Goal: Task Accomplishment & Management: Manage account settings

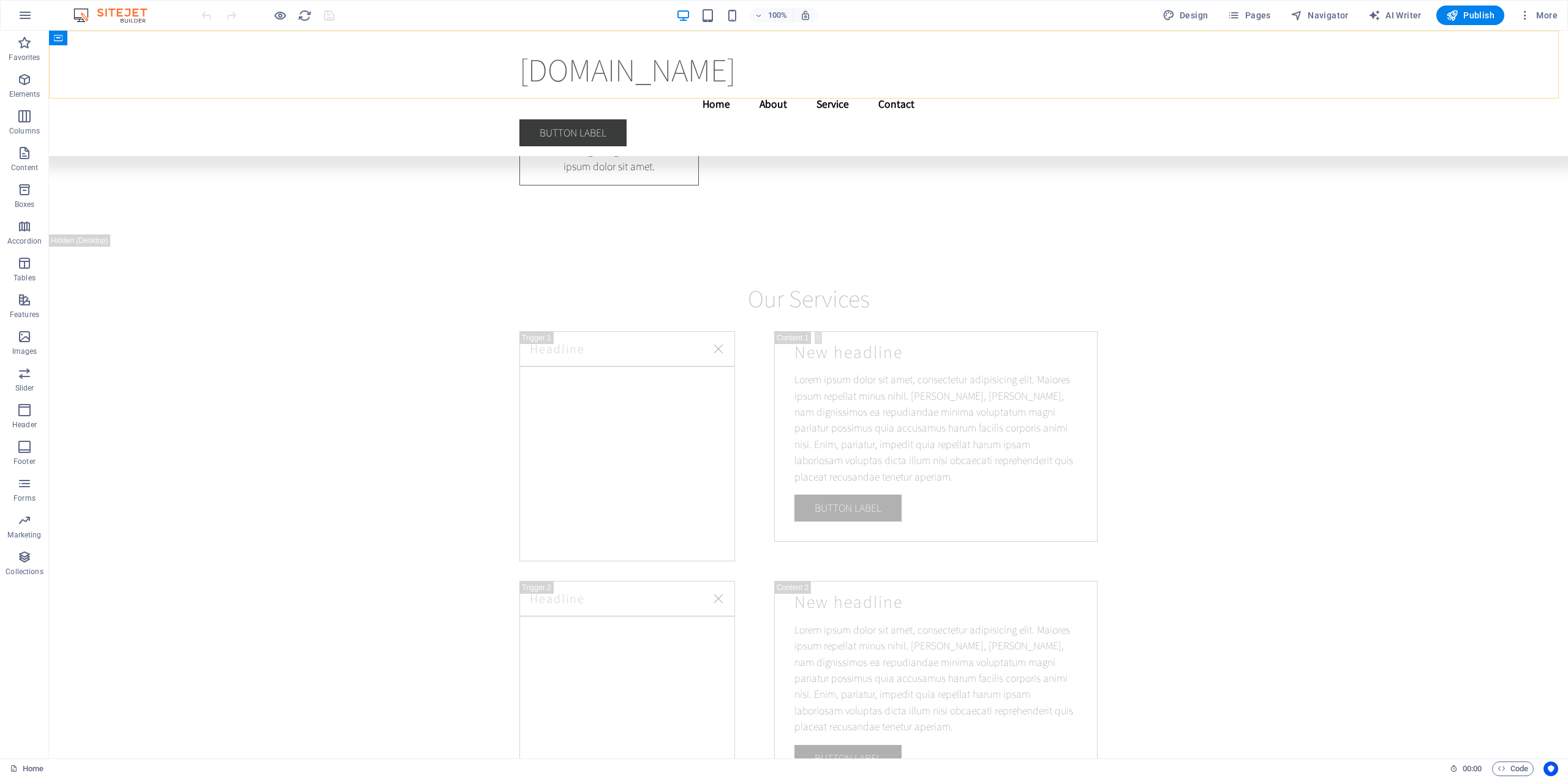
scroll to position [15120, 0]
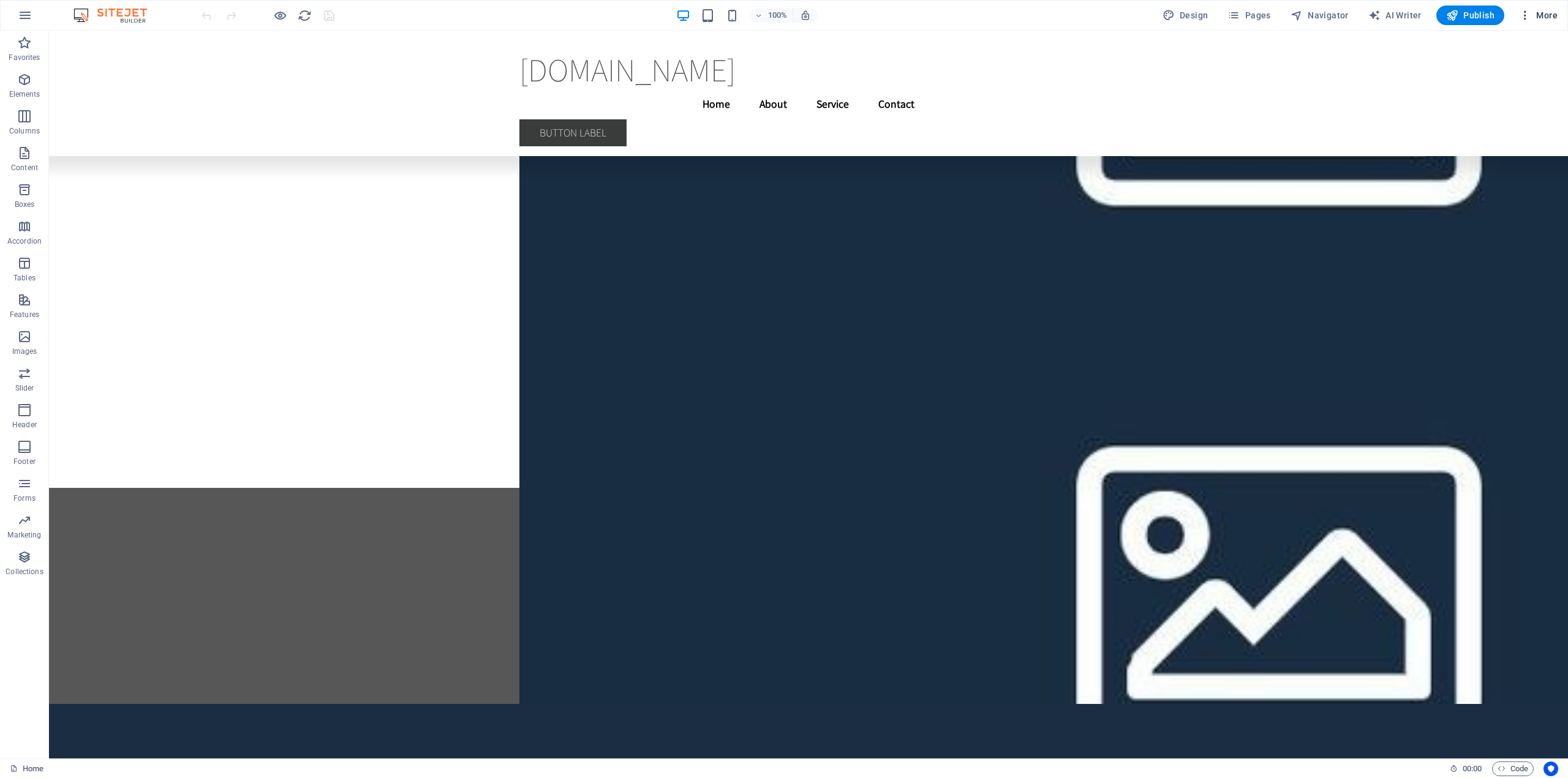
click at [1541, 14] on span "More" at bounding box center [1537, 15] width 38 height 12
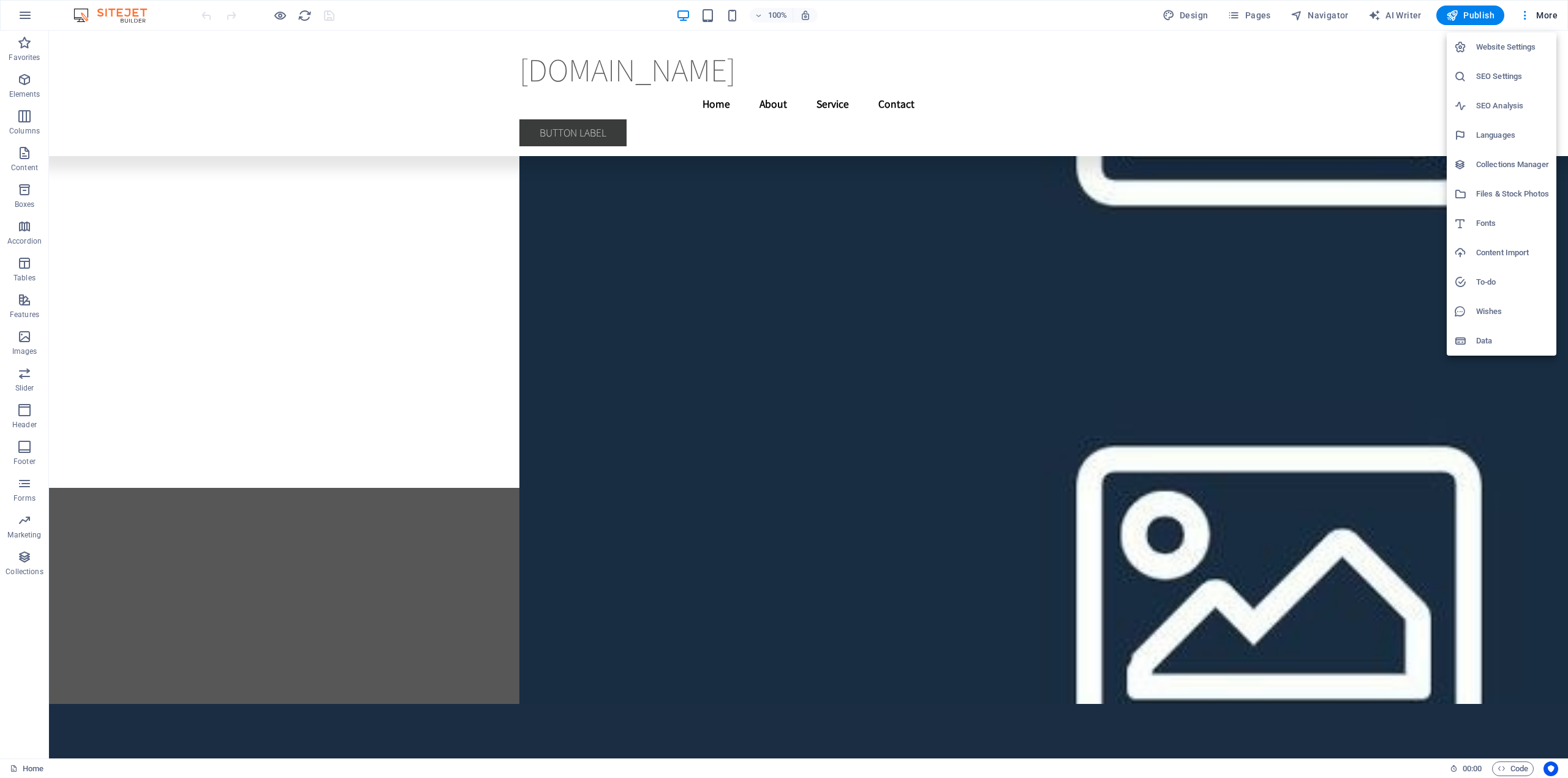
click at [1517, 47] on h6 "Website Settings" at bounding box center [1513, 47] width 73 height 15
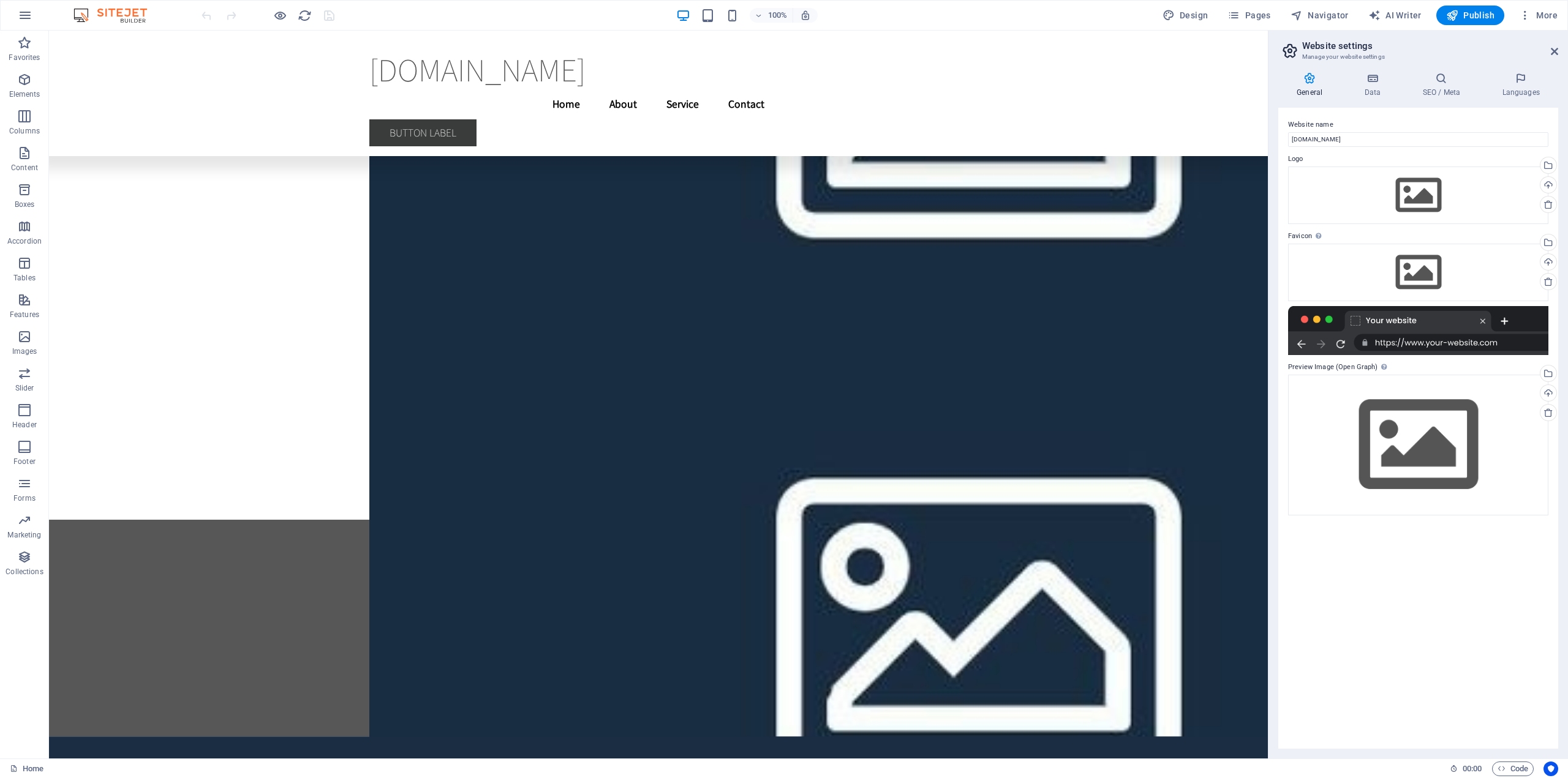
scroll to position [15152, 0]
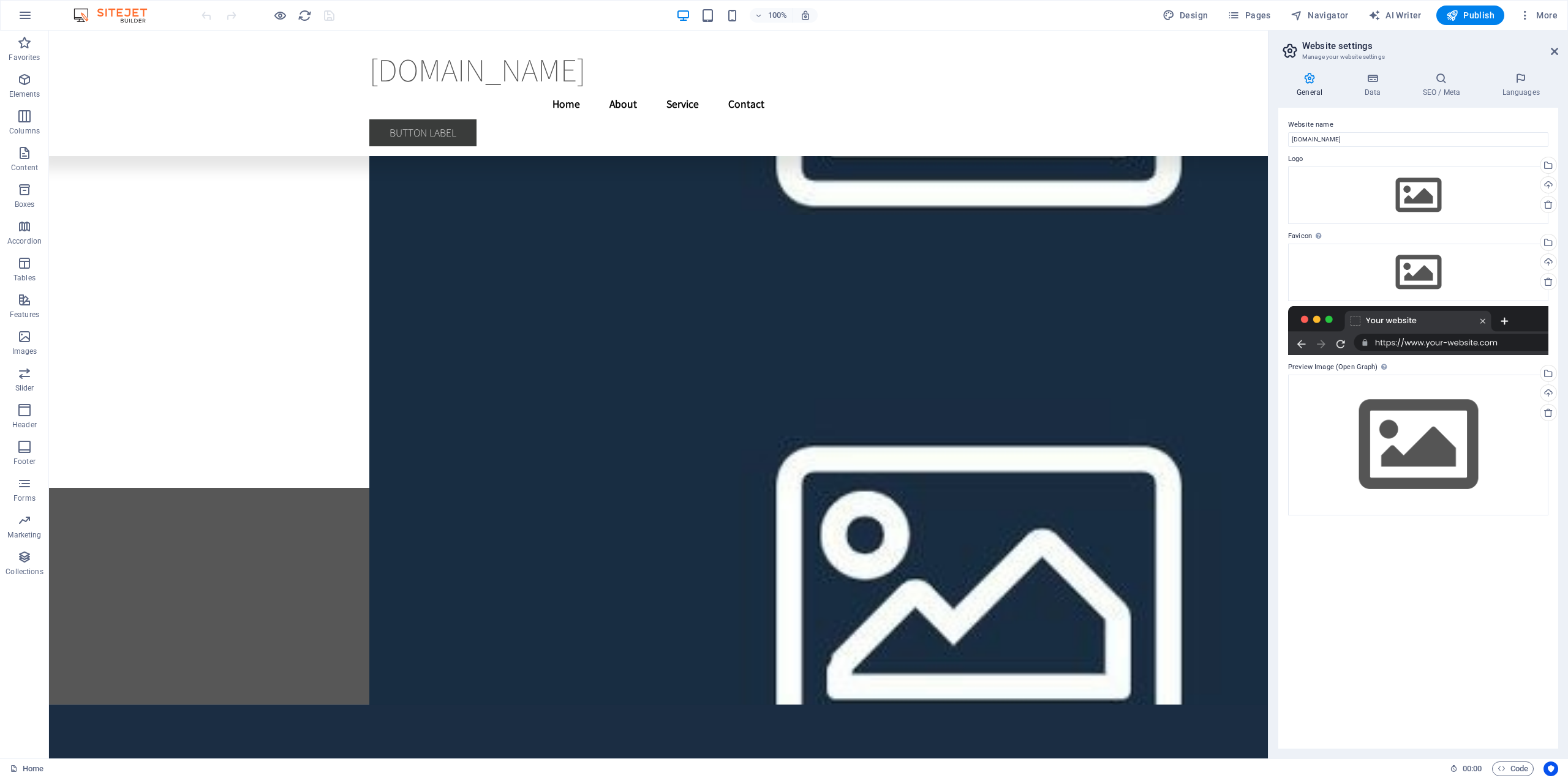
click at [1294, 54] on icon at bounding box center [1290, 51] width 18 height 17
click at [1552, 51] on icon at bounding box center [1554, 51] width 7 height 10
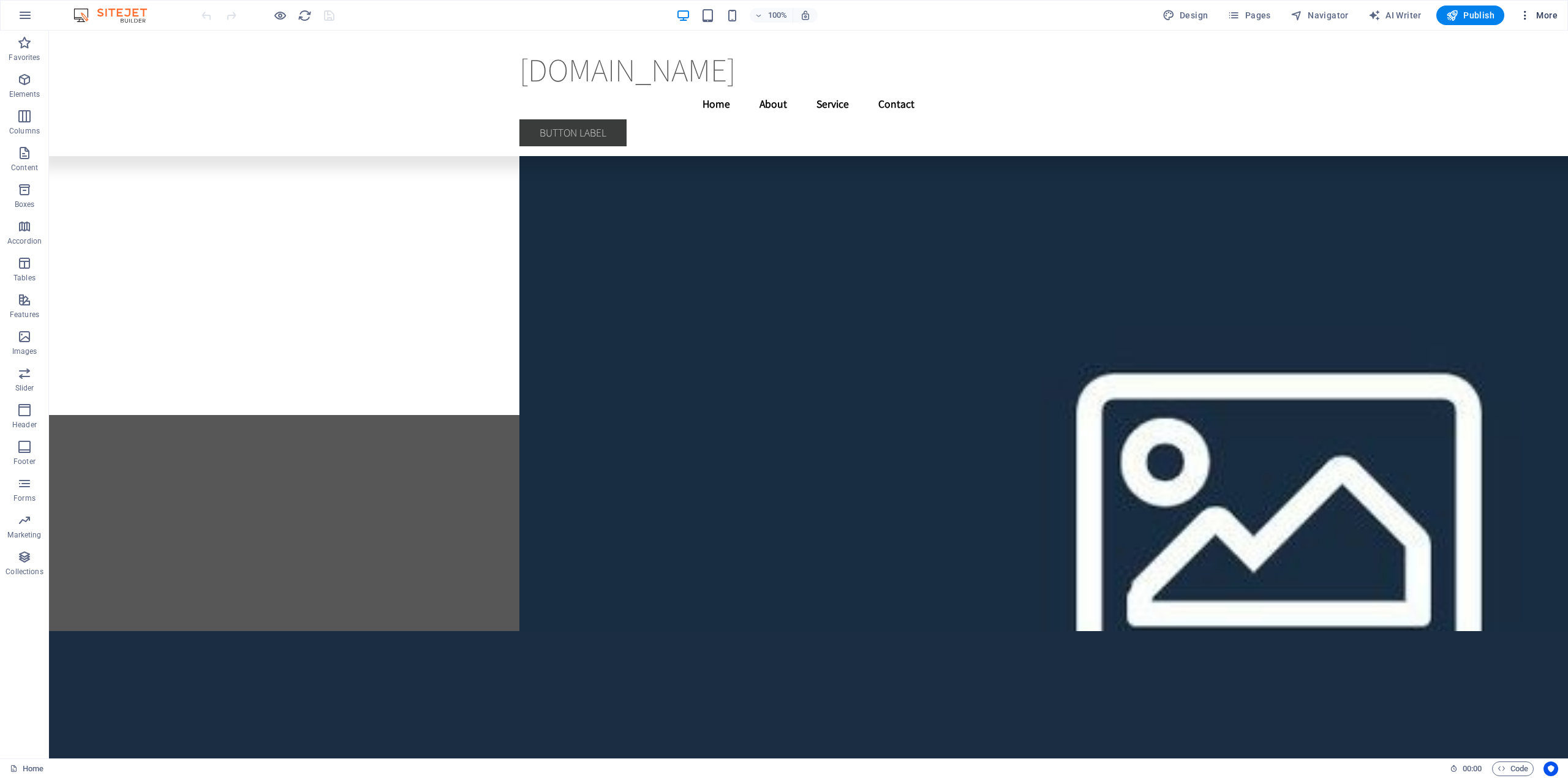
scroll to position [15120, 0]
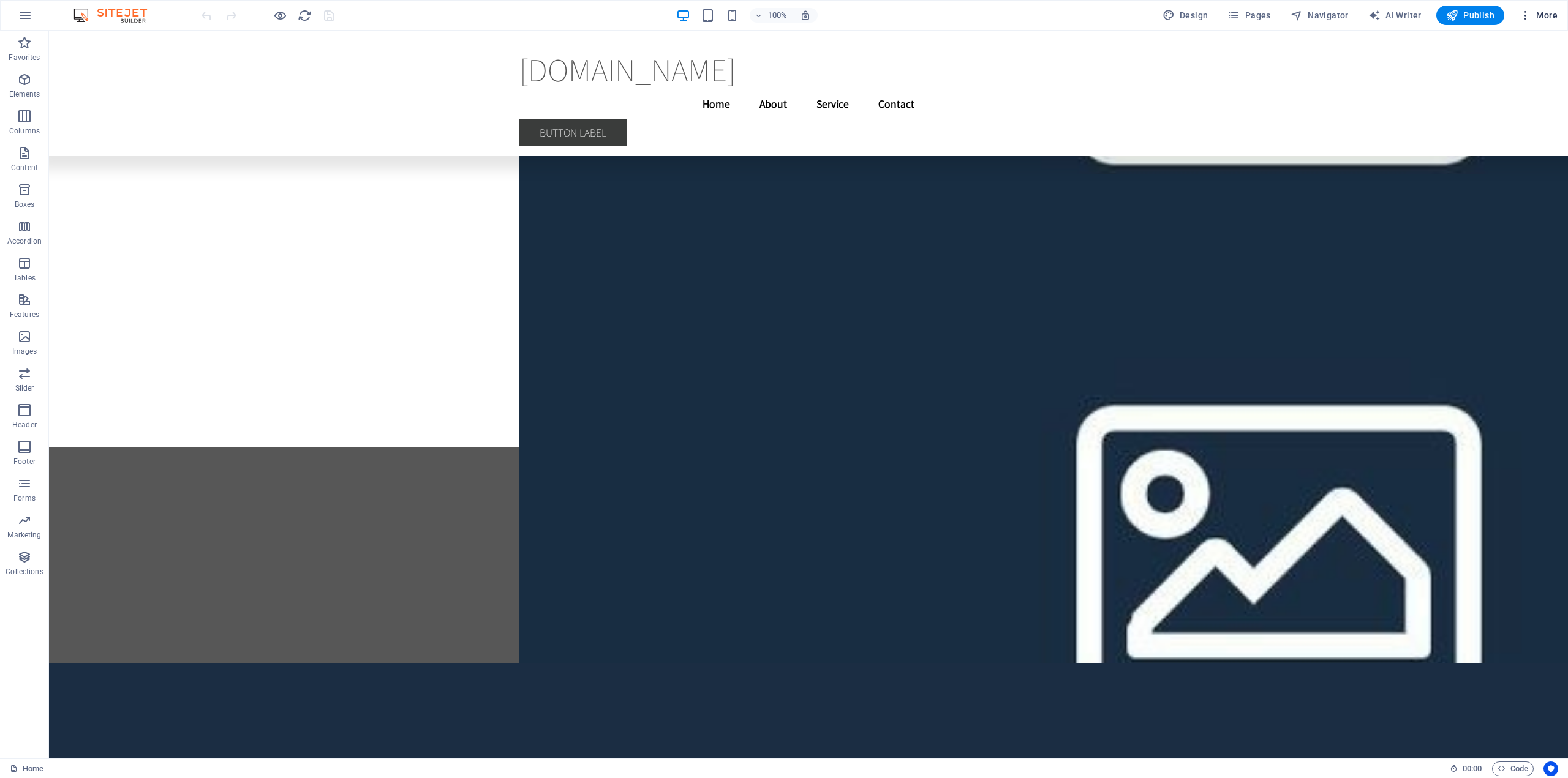
click at [1527, 16] on icon "button" at bounding box center [1524, 15] width 12 height 12
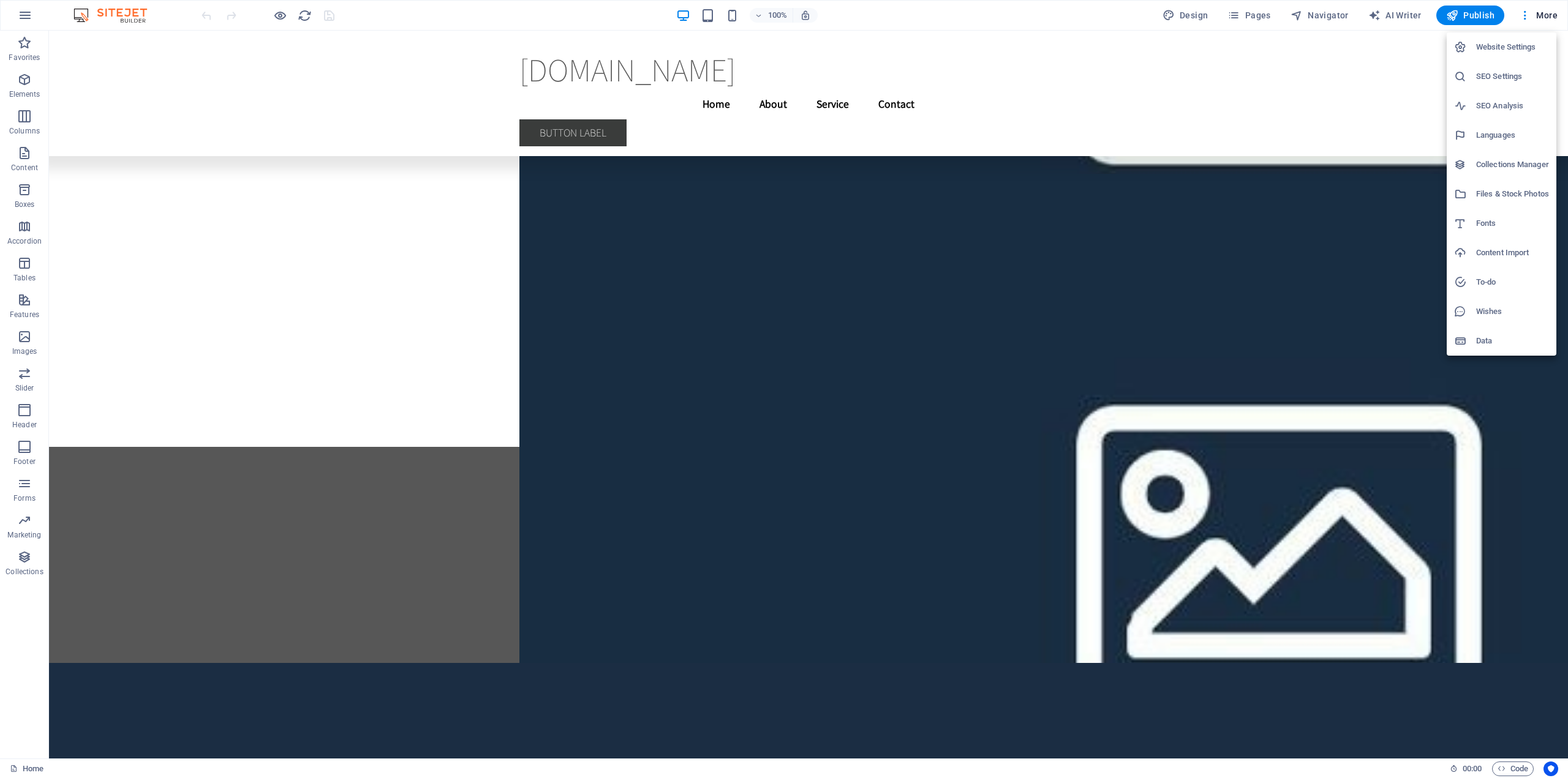
click at [1540, 18] on div at bounding box center [784, 389] width 1568 height 778
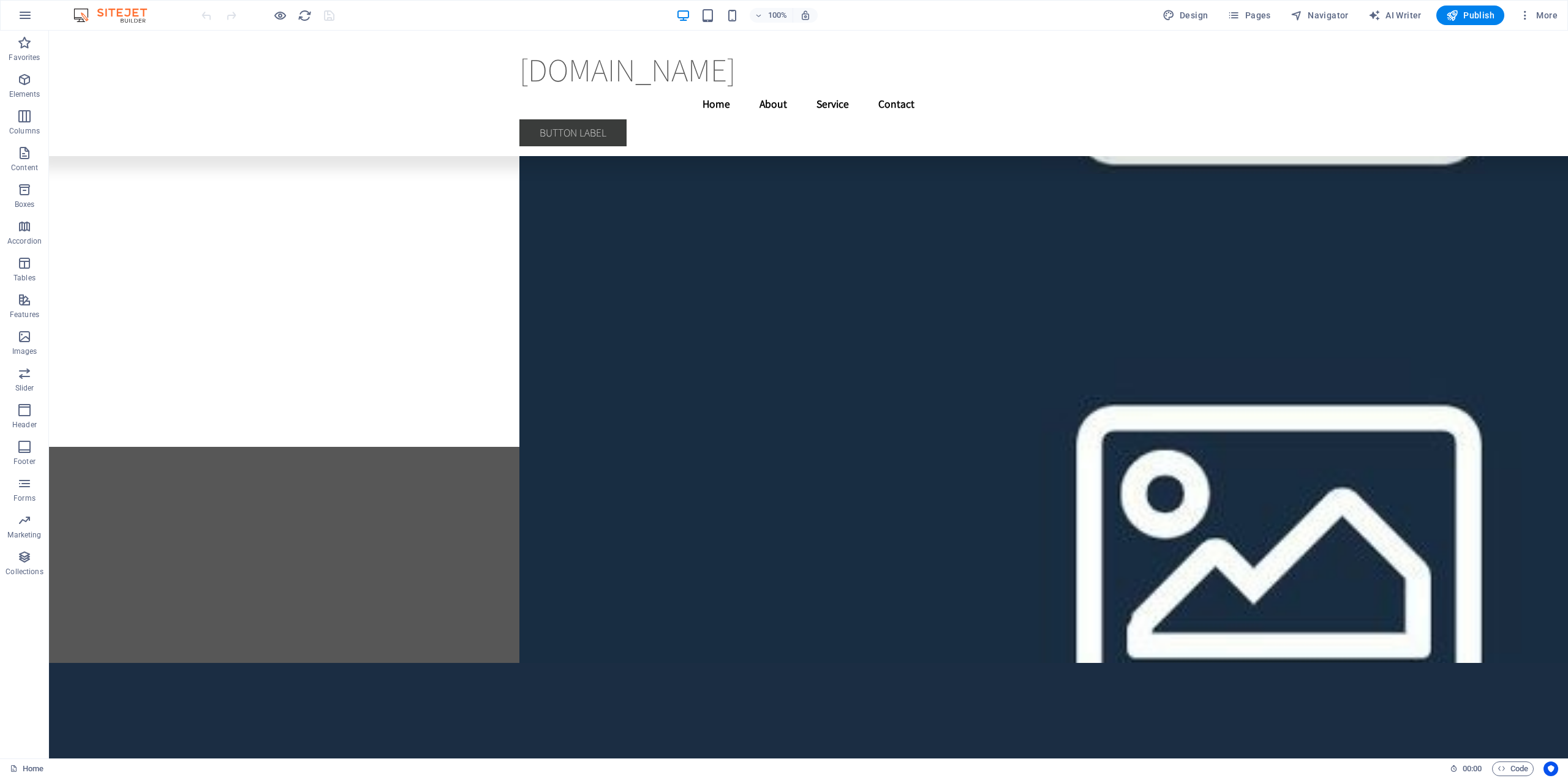
click at [1540, 18] on span "More" at bounding box center [1537, 15] width 38 height 12
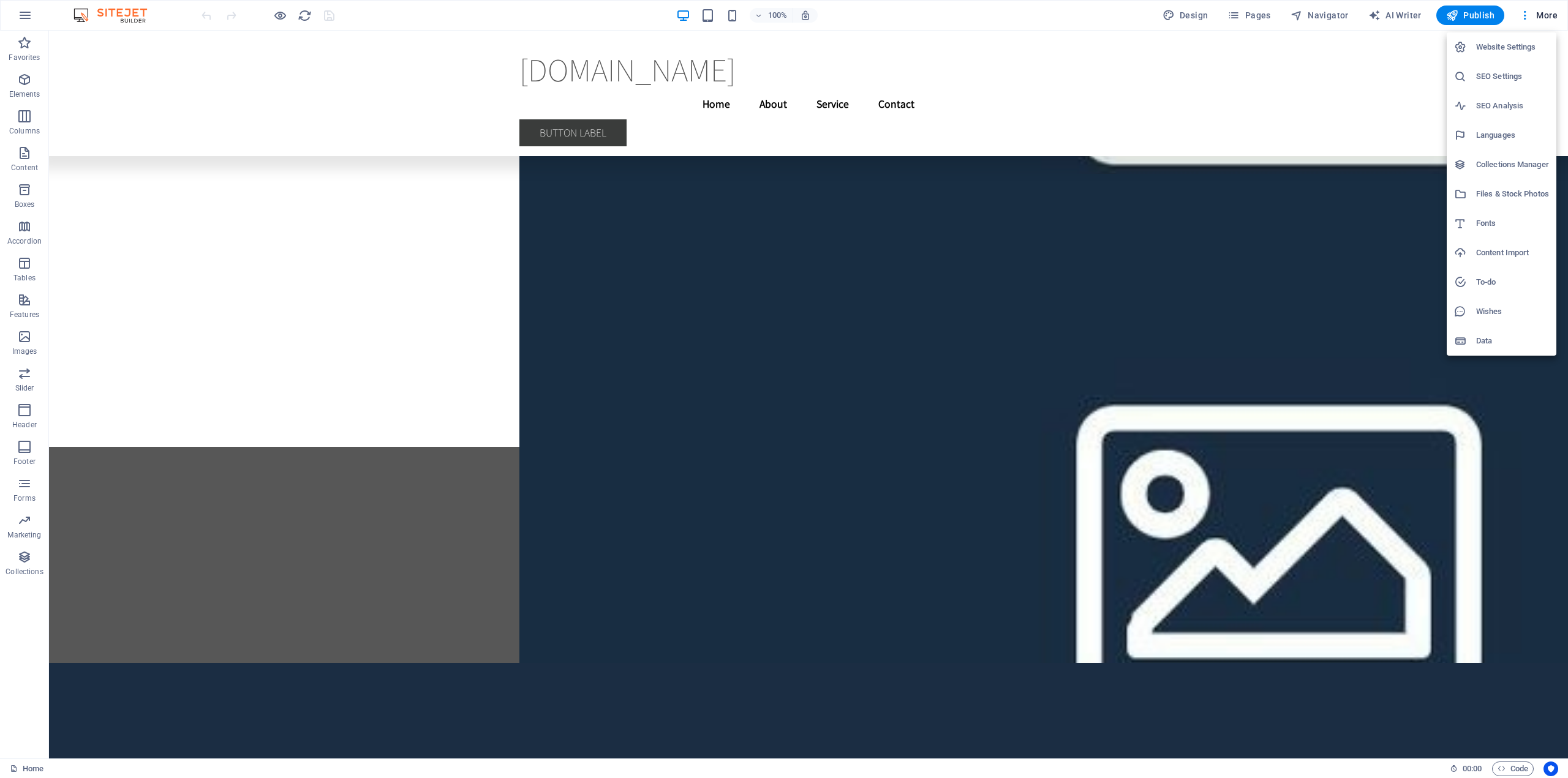
click at [1538, 19] on div at bounding box center [784, 389] width 1568 height 778
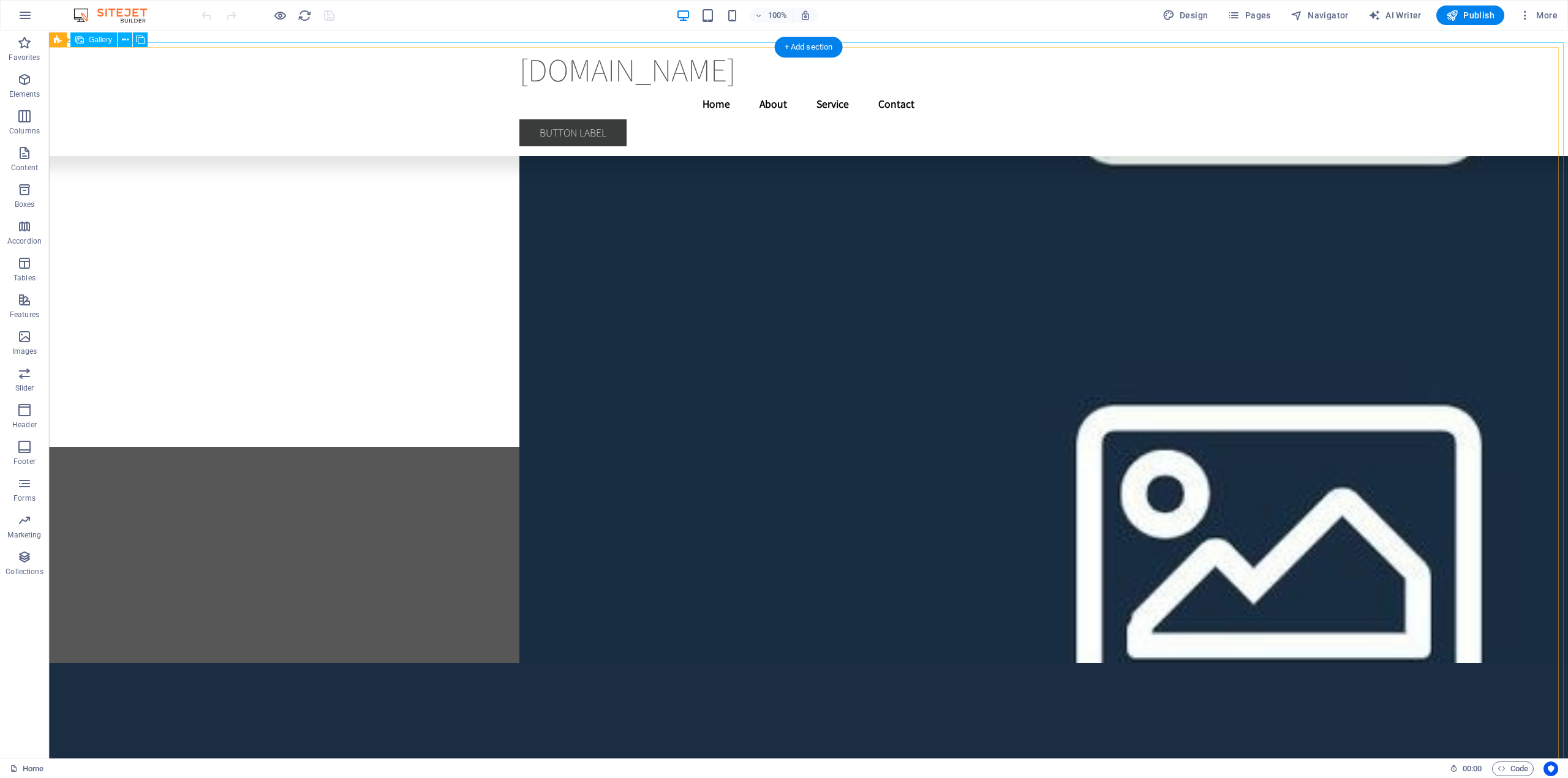
drag, startPoint x: 676, startPoint y: 269, endPoint x: 221, endPoint y: 456, distance: 491.9
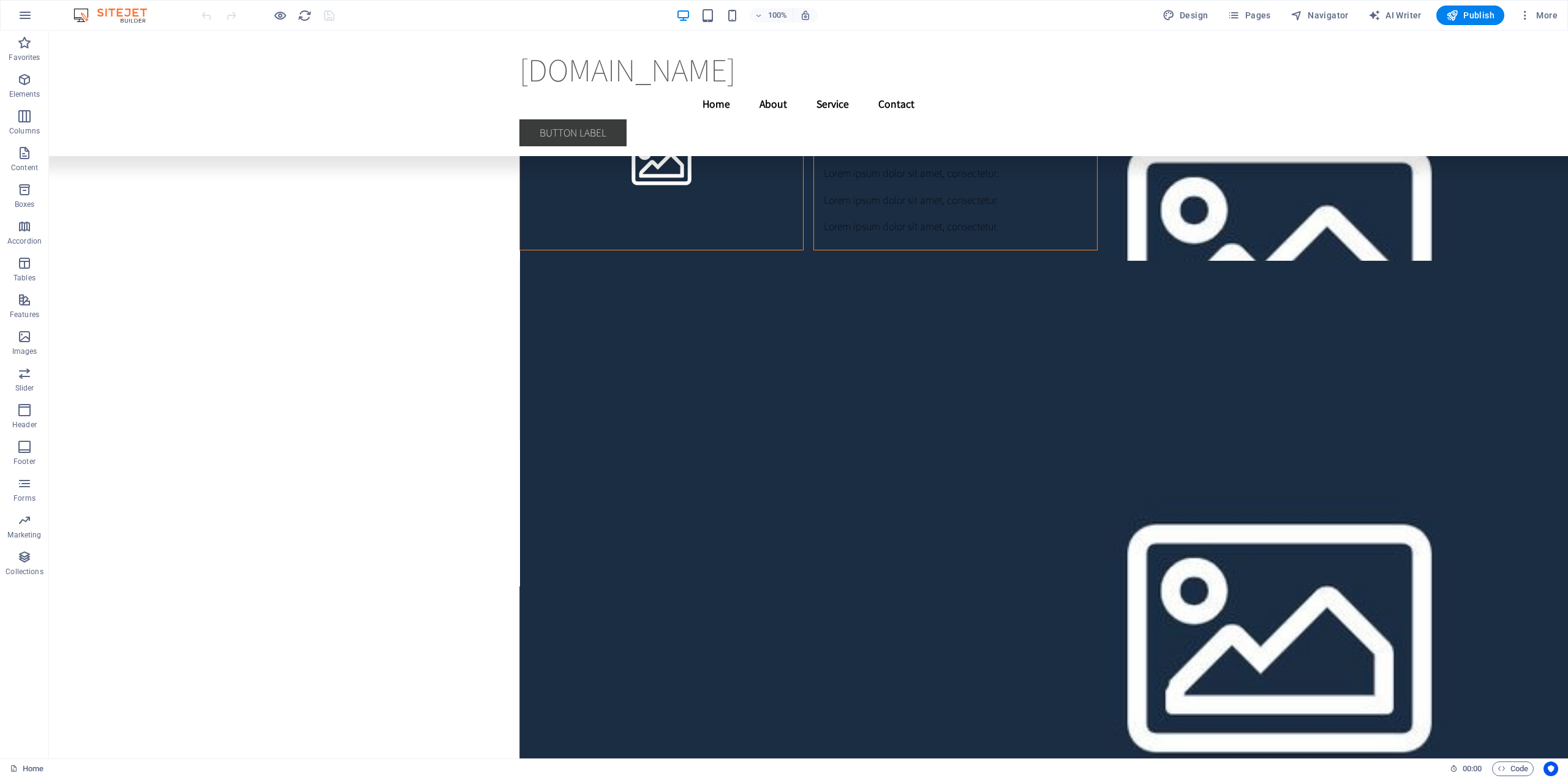
scroll to position [13721, 0]
